Goal: Information Seeking & Learning: Learn about a topic

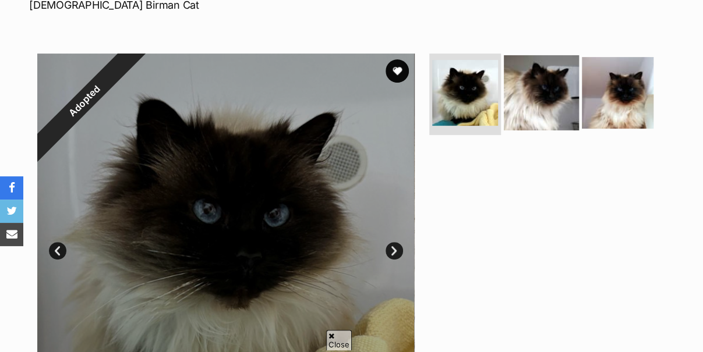
scroll to position [116, 0]
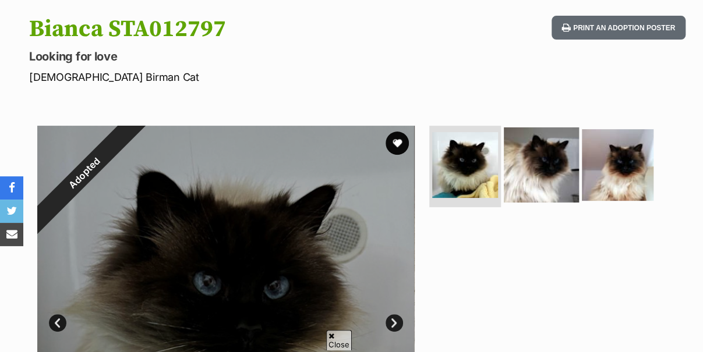
click at [530, 148] on img at bounding box center [540, 164] width 75 height 75
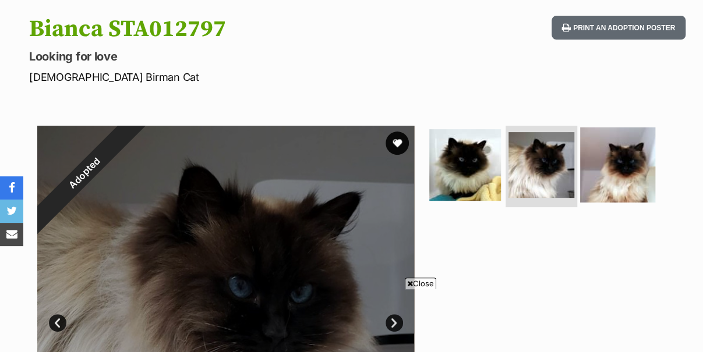
scroll to position [0, 0]
click at [611, 155] on img at bounding box center [617, 164] width 75 height 75
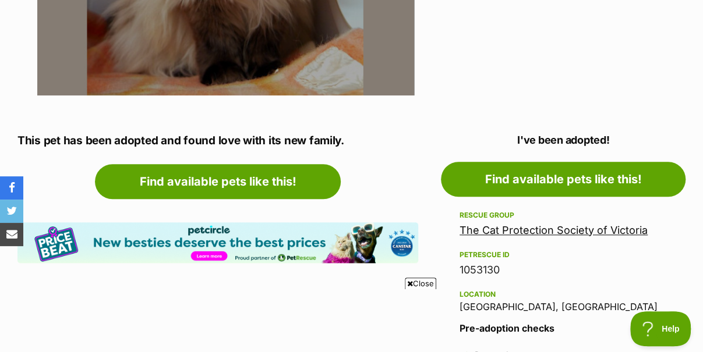
click at [546, 229] on link "The Cat Protection Society of Victoria" at bounding box center [553, 230] width 188 height 12
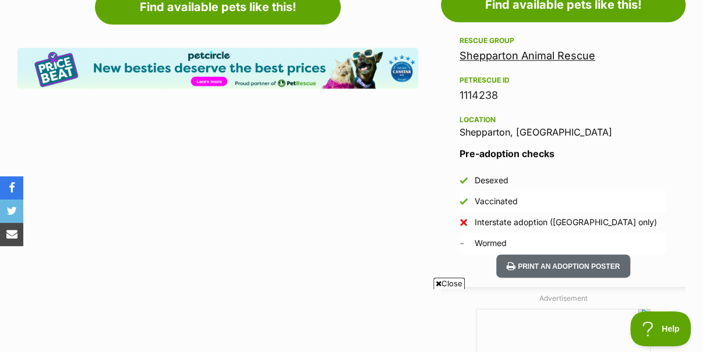
click at [496, 55] on link "Shepparton Animal Rescue" at bounding box center [527, 55] width 136 height 12
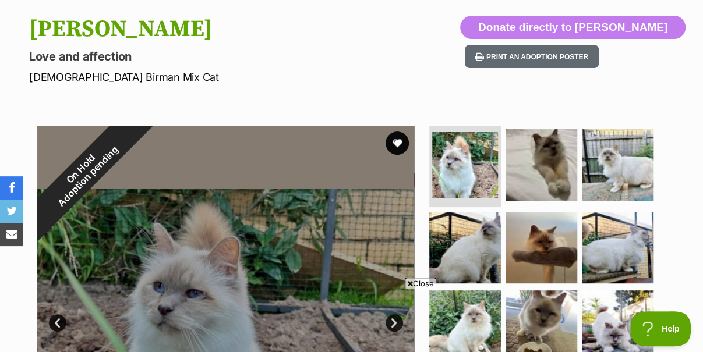
click at [416, 286] on span "Close" at bounding box center [420, 284] width 31 height 12
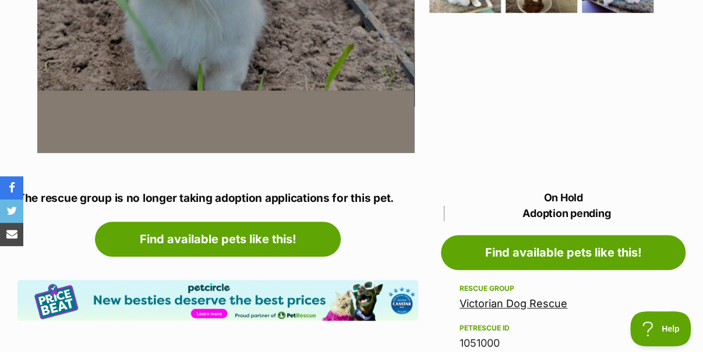
scroll to position [582, 0]
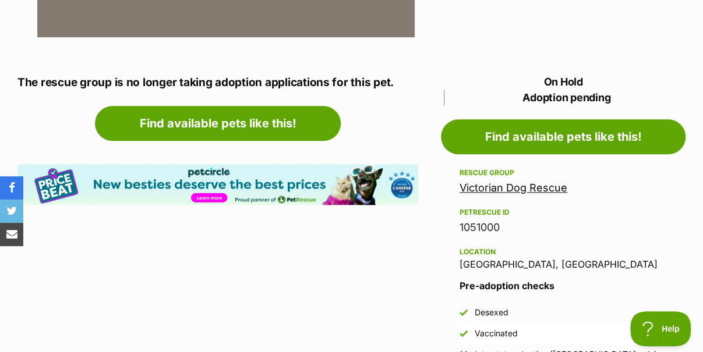
click at [523, 186] on link "Victorian Dog Rescue" at bounding box center [513, 188] width 108 height 12
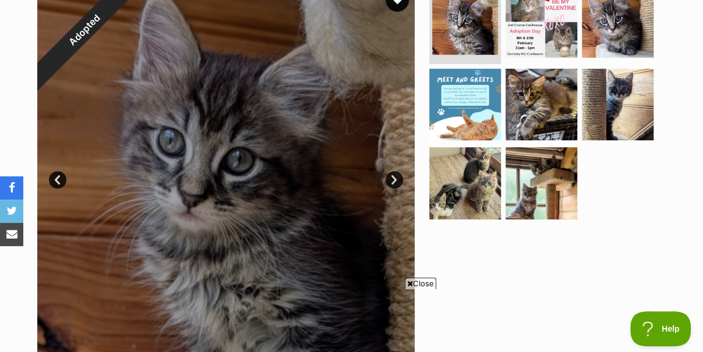
scroll to position [58, 0]
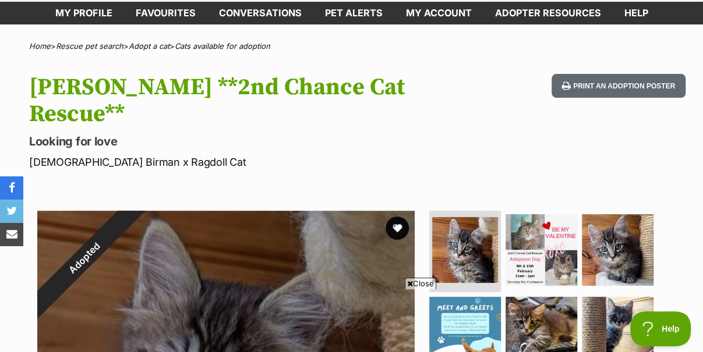
click at [420, 285] on span "Close" at bounding box center [420, 284] width 31 height 12
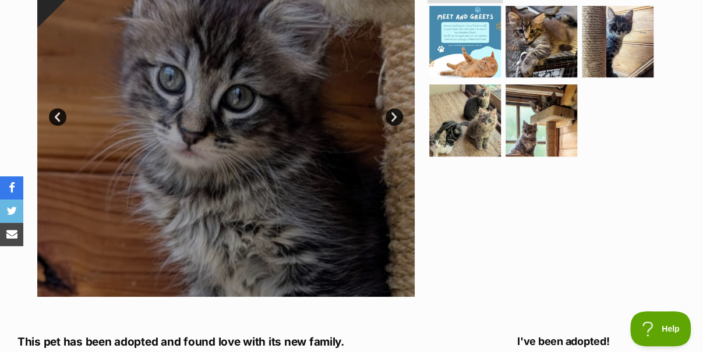
scroll to position [640, 0]
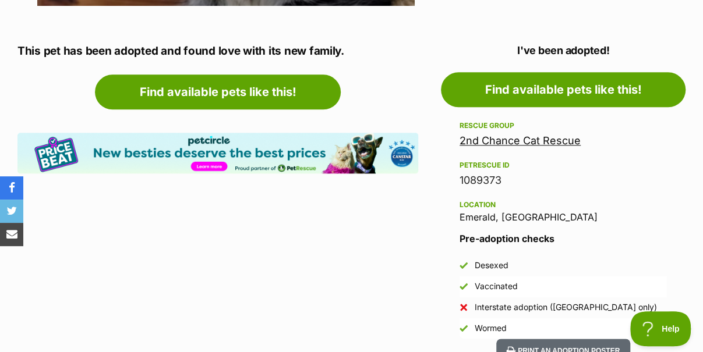
click at [477, 134] on link "2nd Chance Cat Rescue" at bounding box center [519, 140] width 121 height 12
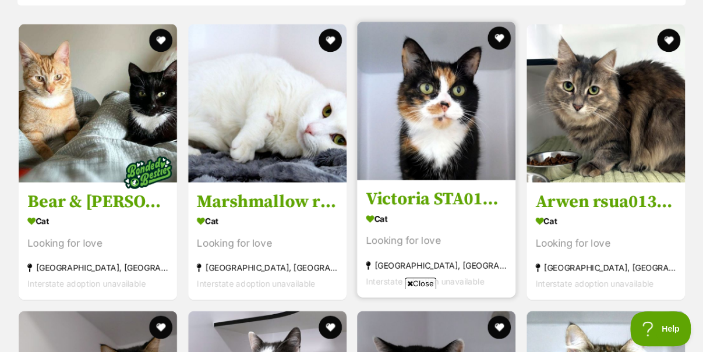
scroll to position [989, 0]
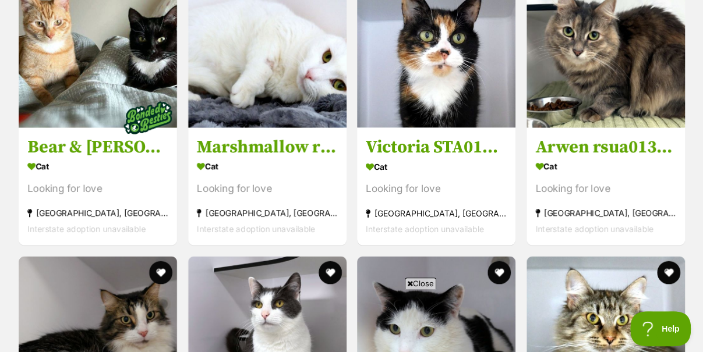
click at [421, 283] on span "Close" at bounding box center [420, 284] width 31 height 12
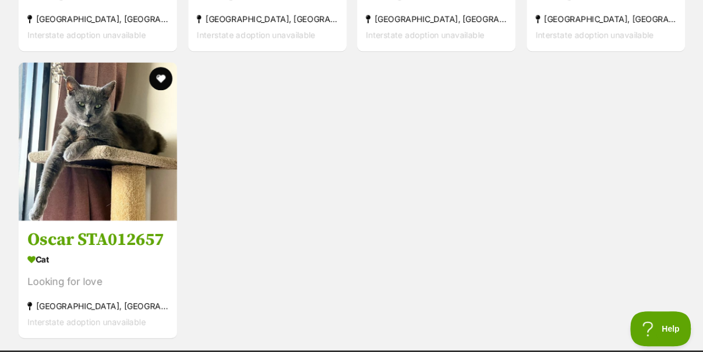
scroll to position [2619, 0]
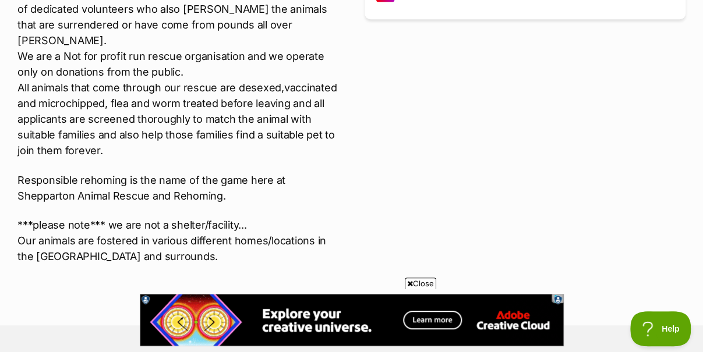
click at [420, 283] on span "Close" at bounding box center [420, 284] width 31 height 12
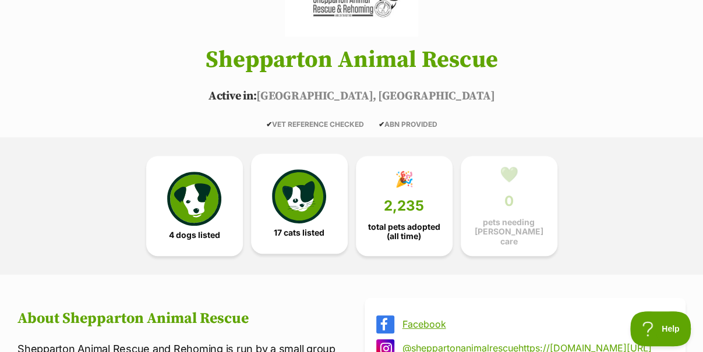
scroll to position [233, 0]
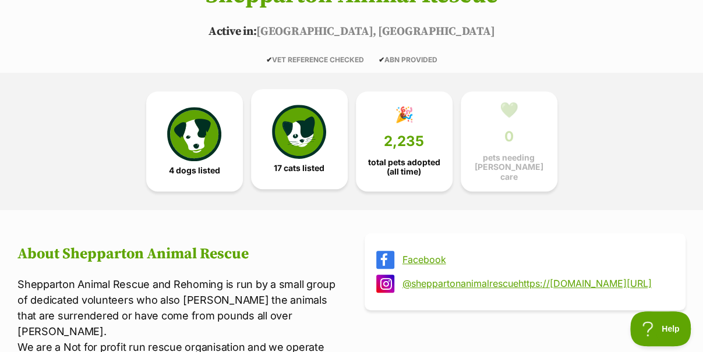
click at [286, 133] on img at bounding box center [299, 132] width 54 height 54
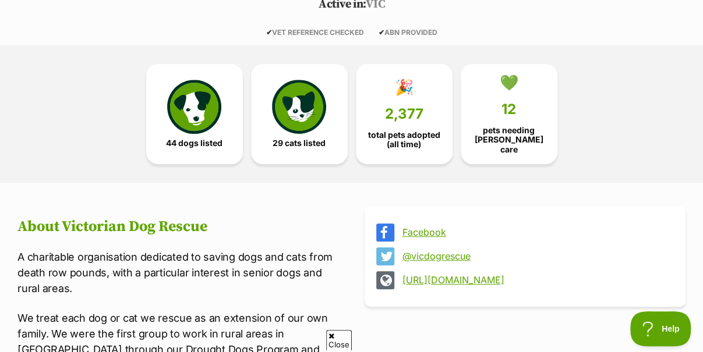
scroll to position [175, 0]
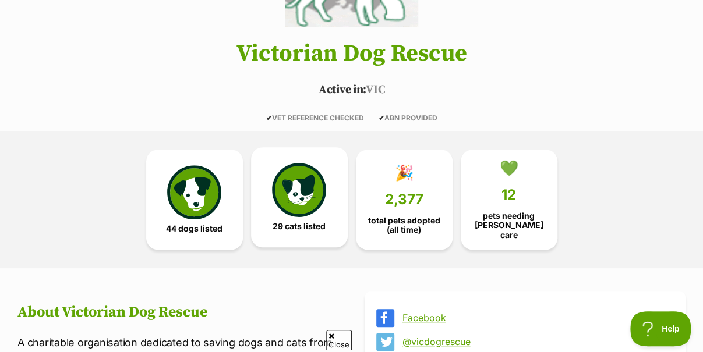
click at [289, 212] on img at bounding box center [299, 190] width 54 height 54
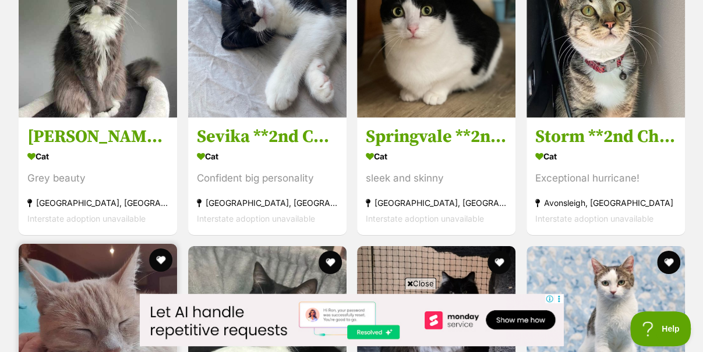
scroll to position [3841, 0]
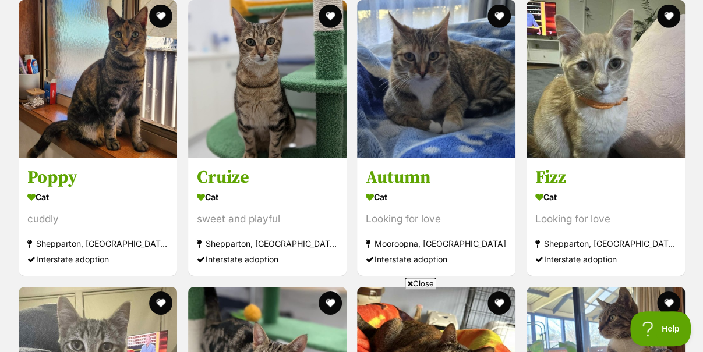
scroll to position [1700, 0]
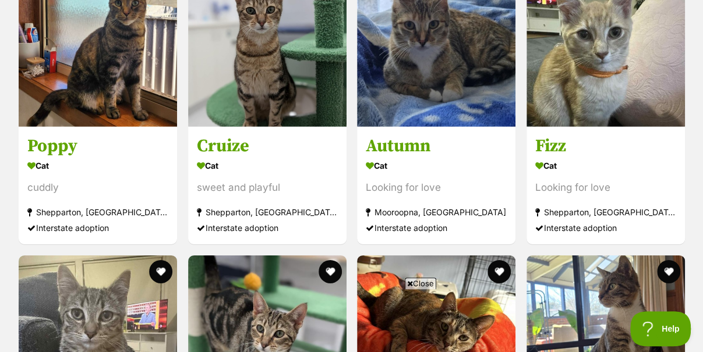
click at [418, 285] on span "Close" at bounding box center [420, 284] width 31 height 12
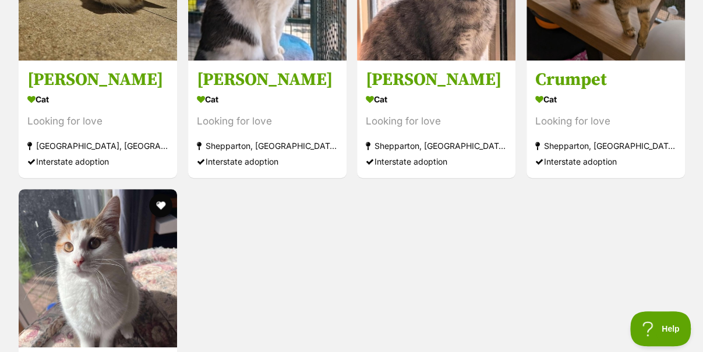
scroll to position [2456, 0]
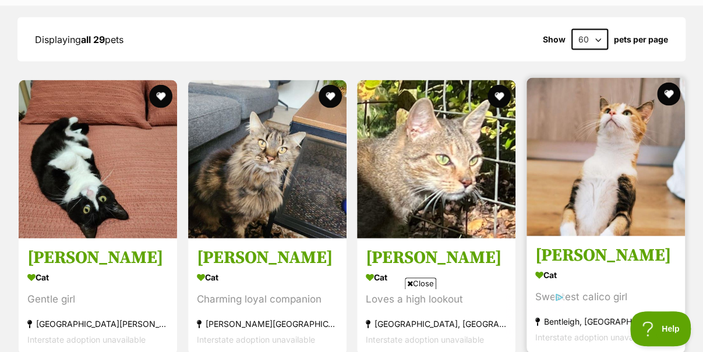
scroll to position [1256, 0]
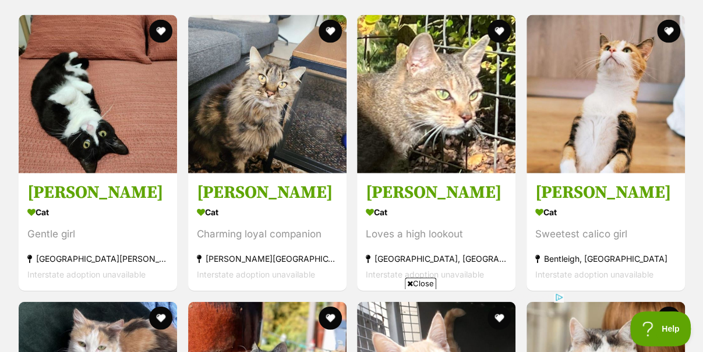
click at [420, 287] on span "Close" at bounding box center [420, 284] width 31 height 12
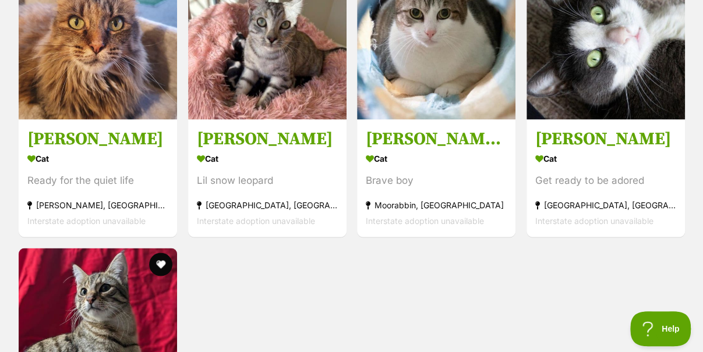
scroll to position [2828, 0]
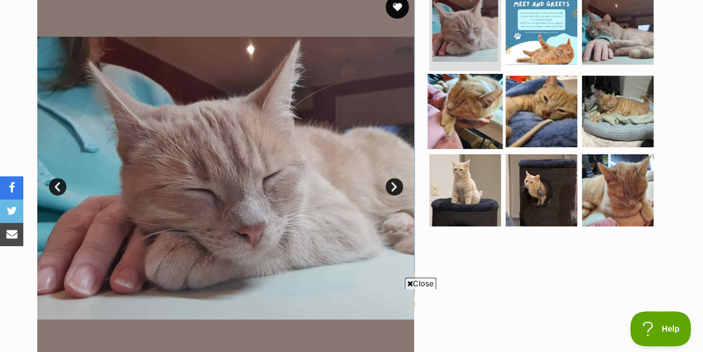
scroll to position [175, 0]
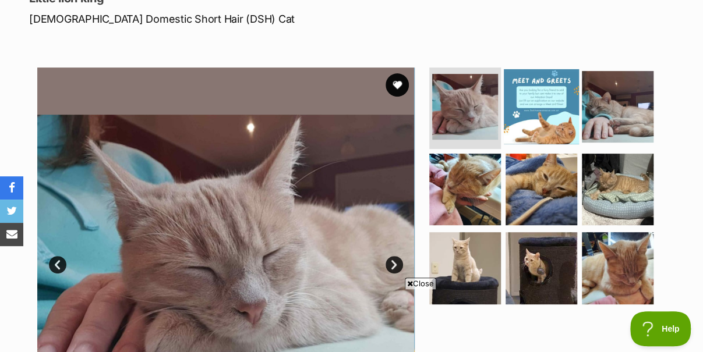
click at [509, 93] on img at bounding box center [540, 106] width 75 height 75
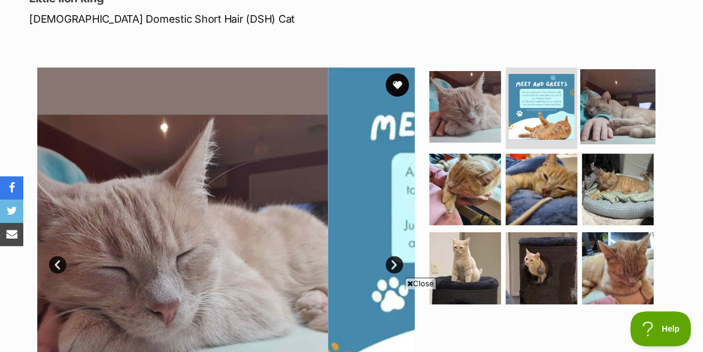
scroll to position [0, 0]
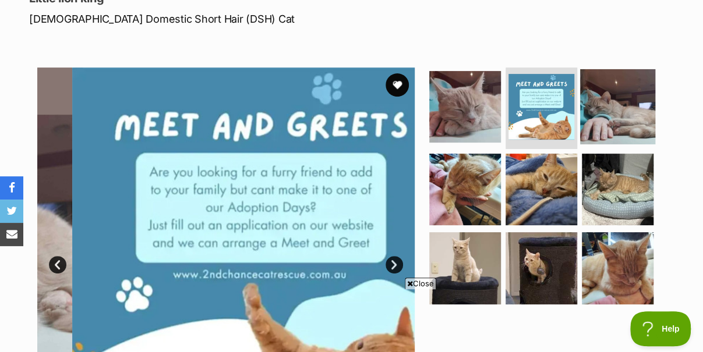
click at [608, 100] on img at bounding box center [617, 106] width 75 height 75
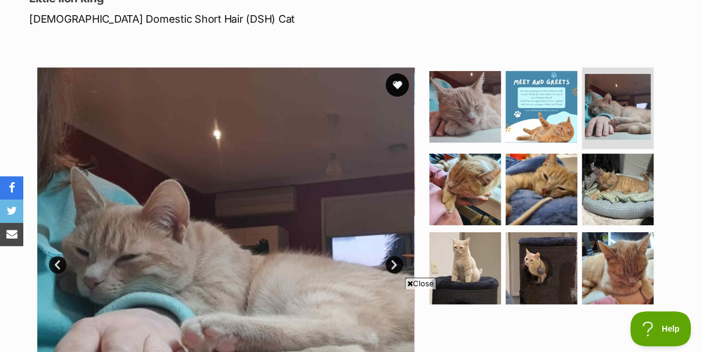
click at [425, 283] on span "Close" at bounding box center [420, 284] width 31 height 12
click at [460, 246] on img at bounding box center [464, 267] width 75 height 75
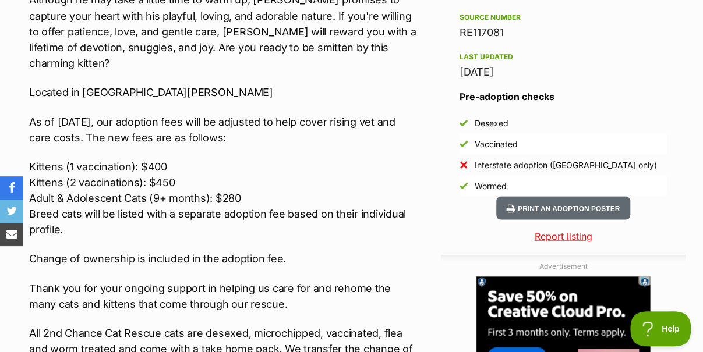
scroll to position [1106, 0]
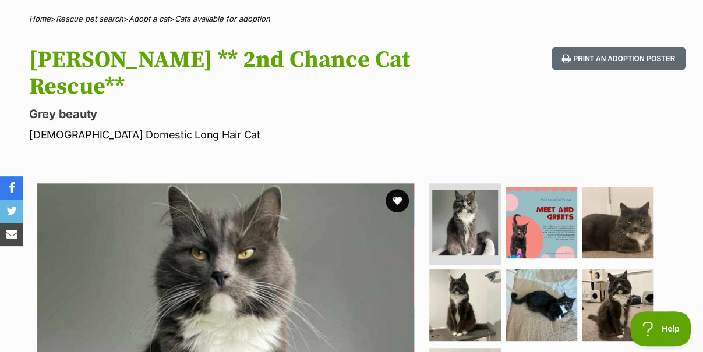
scroll to position [175, 0]
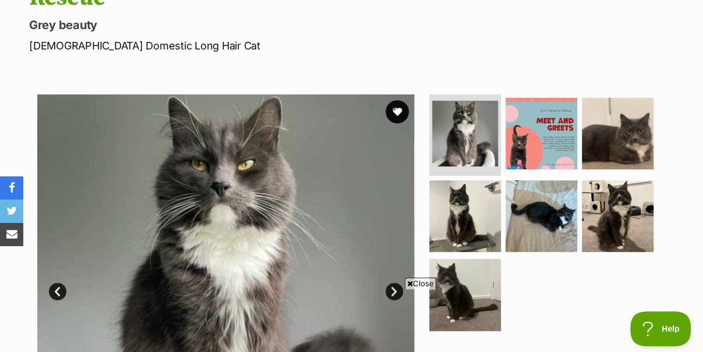
click at [423, 285] on span "Close" at bounding box center [420, 284] width 31 height 12
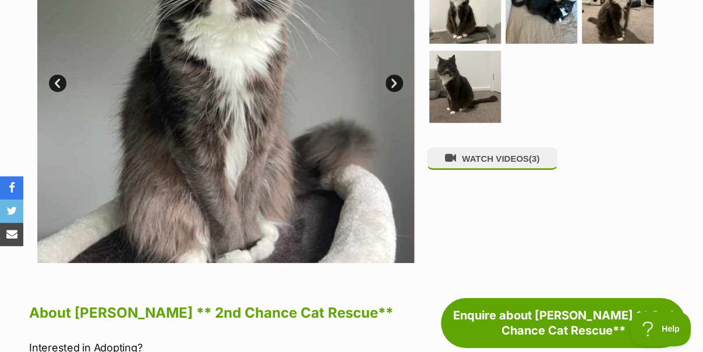
scroll to position [582, 0]
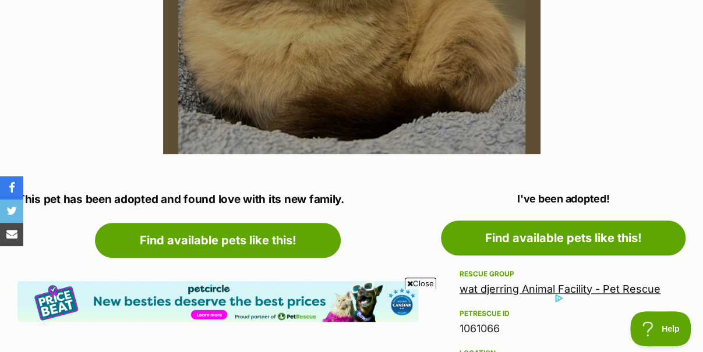
scroll to position [291, 0]
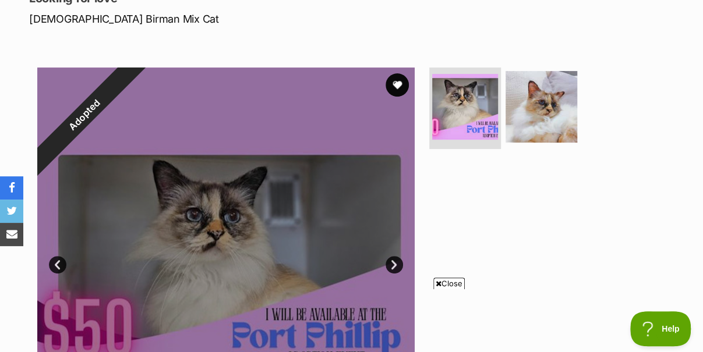
scroll to position [524, 0]
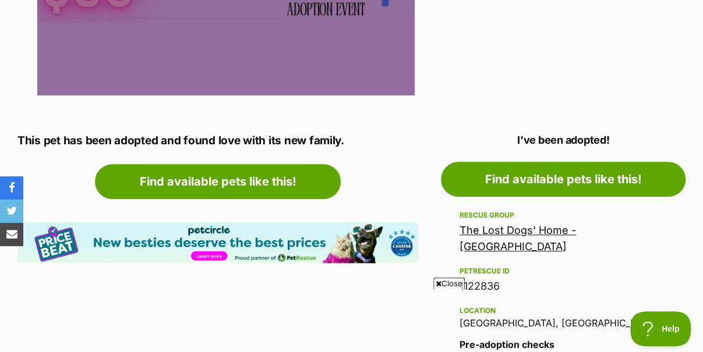
click at [502, 232] on link "The Lost Dogs' Home - [GEOGRAPHIC_DATA]" at bounding box center [517, 238] width 116 height 29
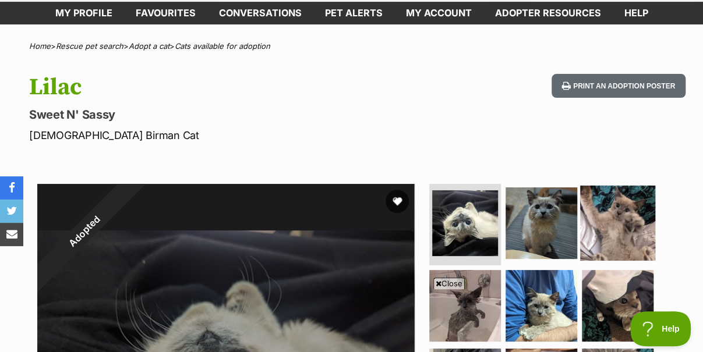
scroll to position [291, 0]
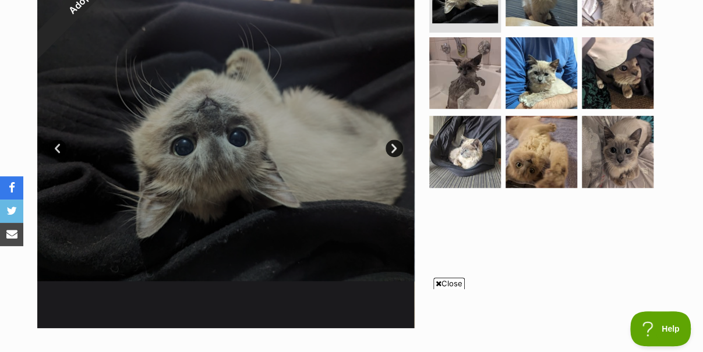
click at [399, 147] on link "Next" at bounding box center [393, 148] width 17 height 17
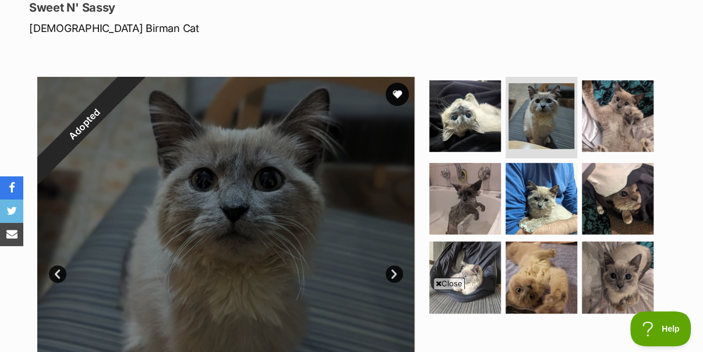
scroll to position [233, 0]
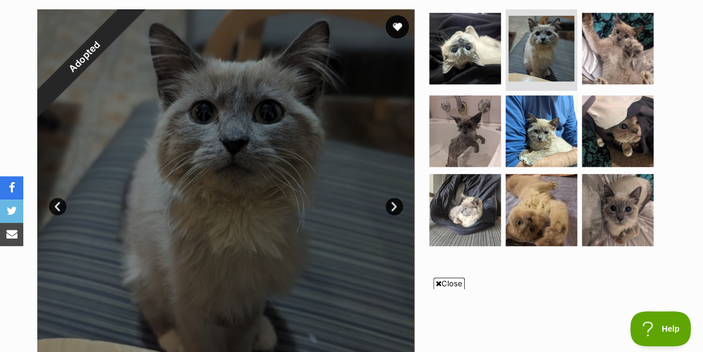
click at [386, 209] on link "Next" at bounding box center [393, 206] width 17 height 17
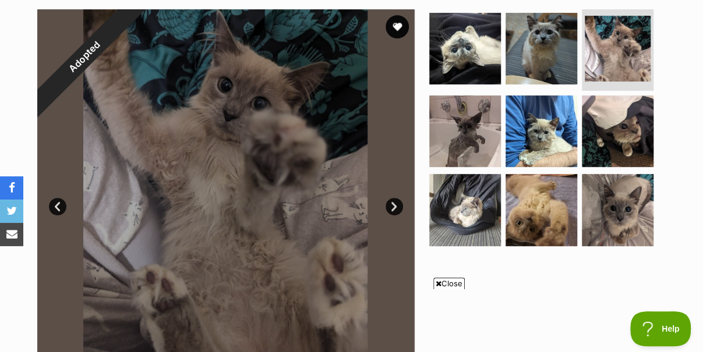
click at [393, 207] on link "Next" at bounding box center [393, 206] width 17 height 17
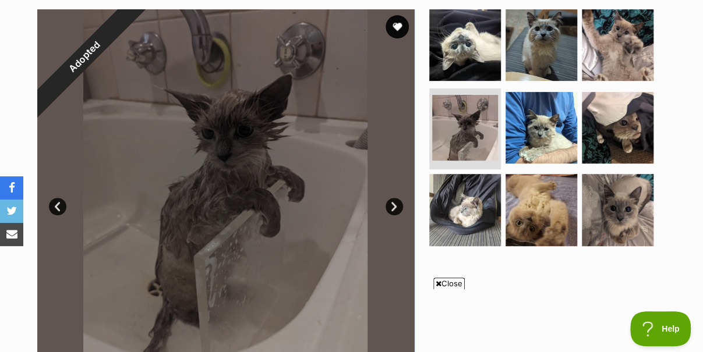
click at [393, 207] on link "Next" at bounding box center [393, 206] width 17 height 17
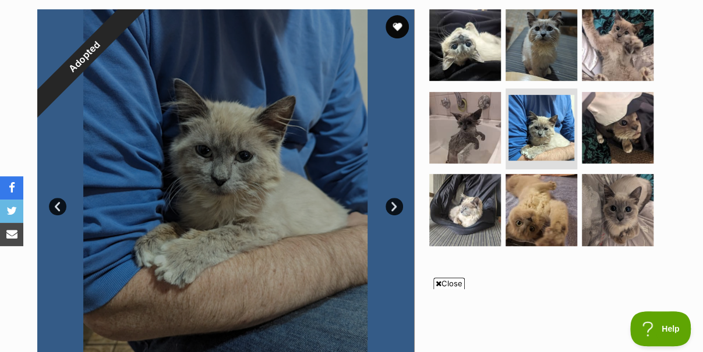
click at [393, 207] on link "Next" at bounding box center [393, 206] width 17 height 17
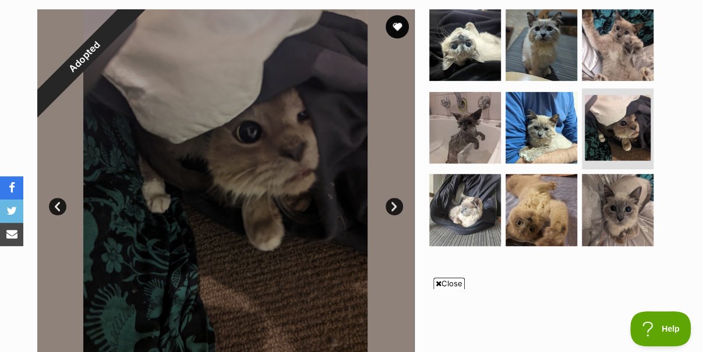
click at [393, 207] on link "Next" at bounding box center [393, 206] width 17 height 17
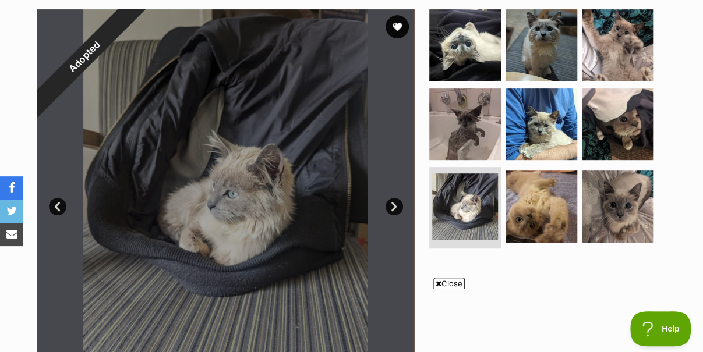
click at [393, 207] on link "Next" at bounding box center [393, 206] width 17 height 17
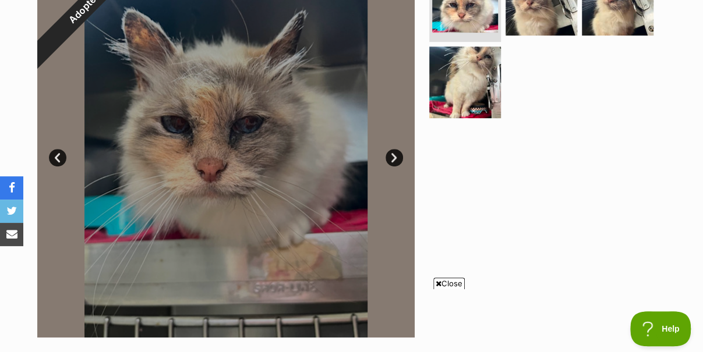
scroll to position [233, 0]
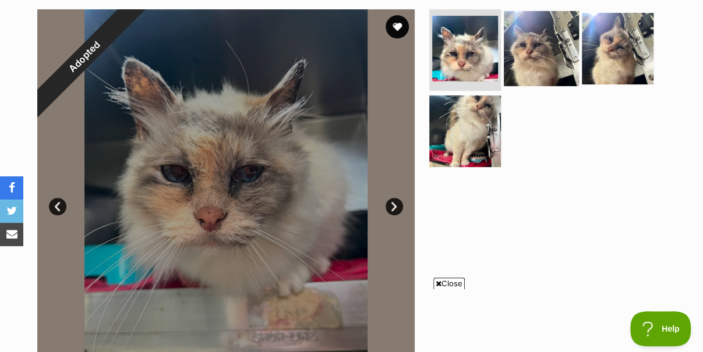
click at [531, 58] on img at bounding box center [540, 48] width 75 height 75
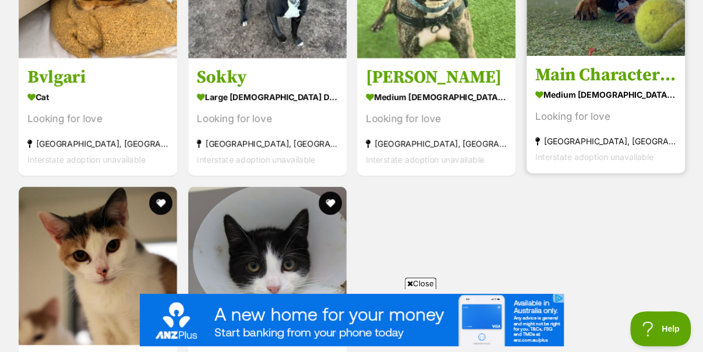
scroll to position [4540, 0]
